Goal: Find specific fact

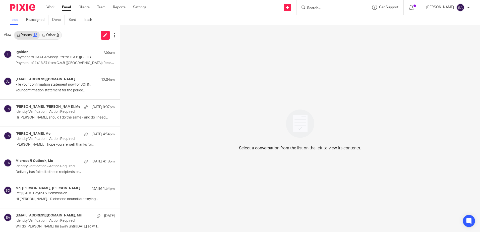
click at [351, 5] on form at bounding box center [332, 7] width 53 height 6
click at [320, 9] on input "Search" at bounding box center [328, 8] width 45 height 5
type input "Johnden"
click at [333, 20] on link at bounding box center [347, 22] width 85 height 12
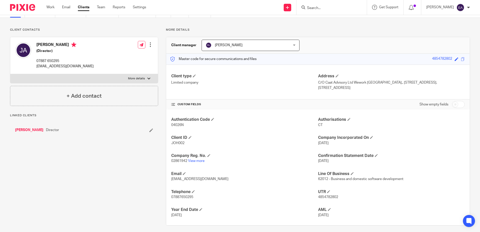
scroll to position [29, 0]
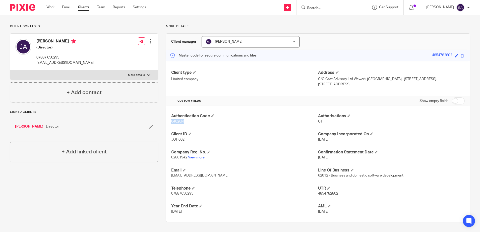
drag, startPoint x: 183, startPoint y: 121, endPoint x: 170, endPoint y: 122, distance: 13.6
click at [171, 122] on p "04026N" at bounding box center [244, 121] width 147 height 5
copy span "04026N"
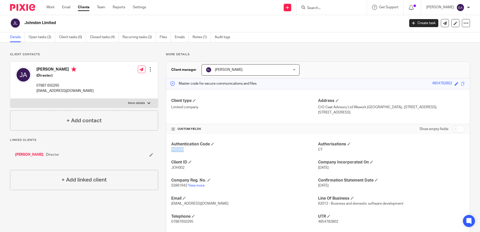
scroll to position [0, 0]
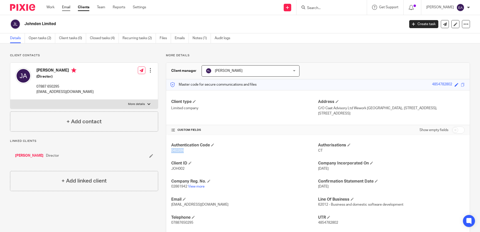
click at [68, 7] on link "Email" at bounding box center [66, 7] width 8 height 5
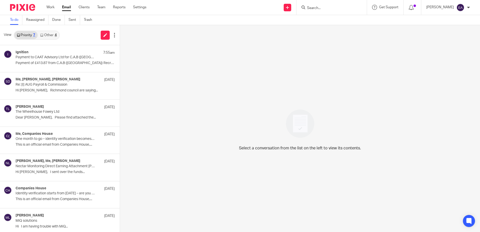
click at [50, 34] on link "Other 4" at bounding box center [48, 35] width 21 height 8
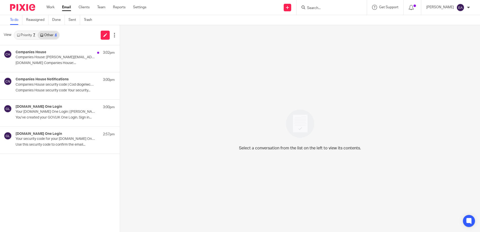
click at [26, 37] on link "Priority 7" at bounding box center [25, 35] width 23 height 8
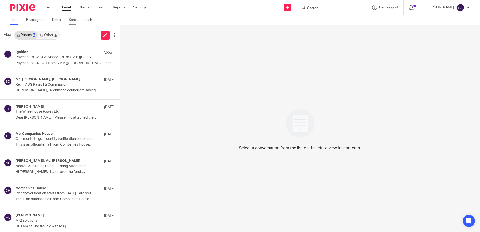
click at [74, 20] on link "Sent" at bounding box center [75, 20] width 12 height 10
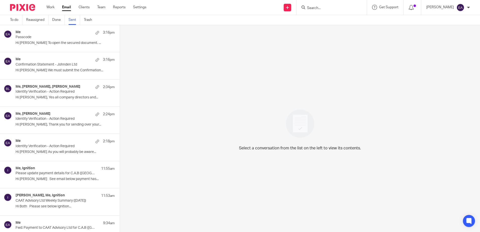
click at [51, 36] on p "Passcode" at bounding box center [55, 37] width 79 height 4
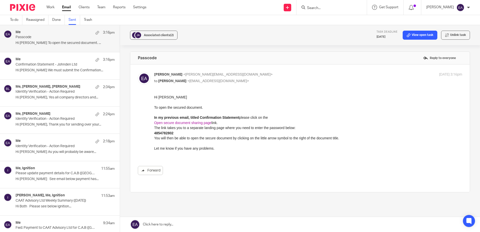
click at [63, 69] on p "Hi John We must submit the Confirmation..." at bounding box center [65, 70] width 99 height 4
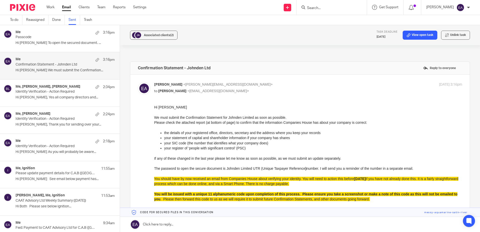
click at [45, 37] on p "Passcode" at bounding box center [55, 37] width 79 height 4
